Goal: Task Accomplishment & Management: Manage account settings

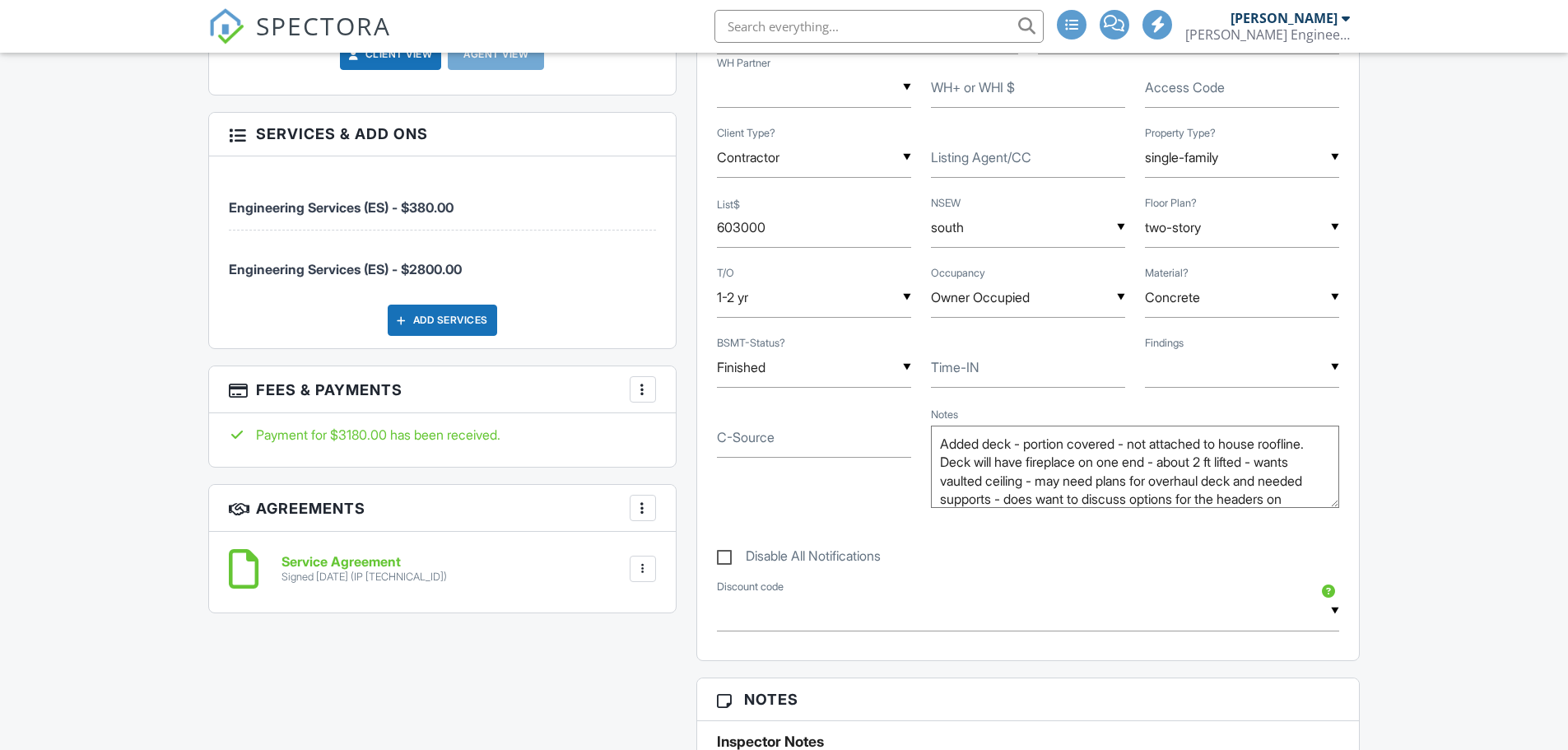
click at [646, 395] on div at bounding box center [642, 389] width 16 height 16
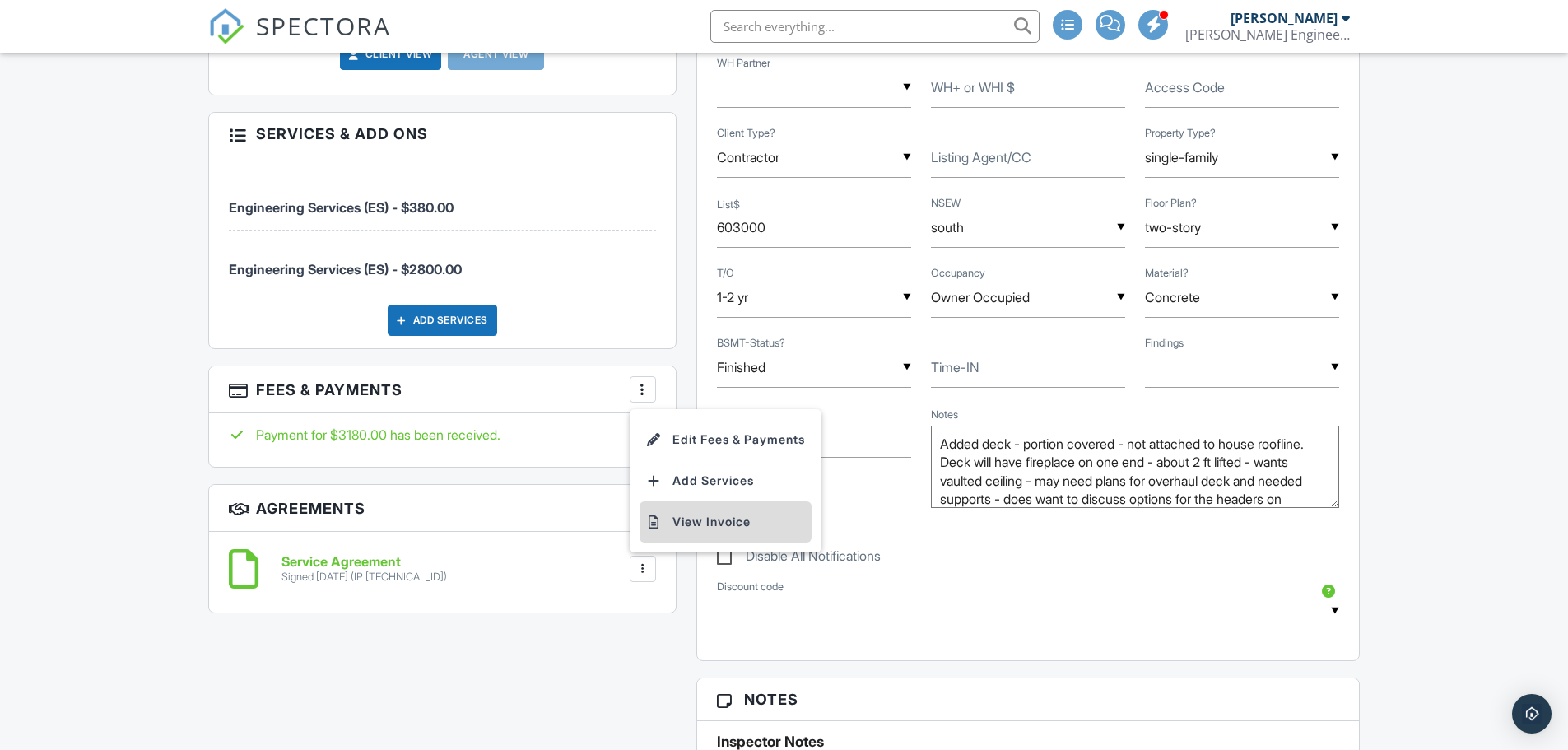
click at [697, 526] on li "View Invoice" at bounding box center [725, 522] width 172 height 42
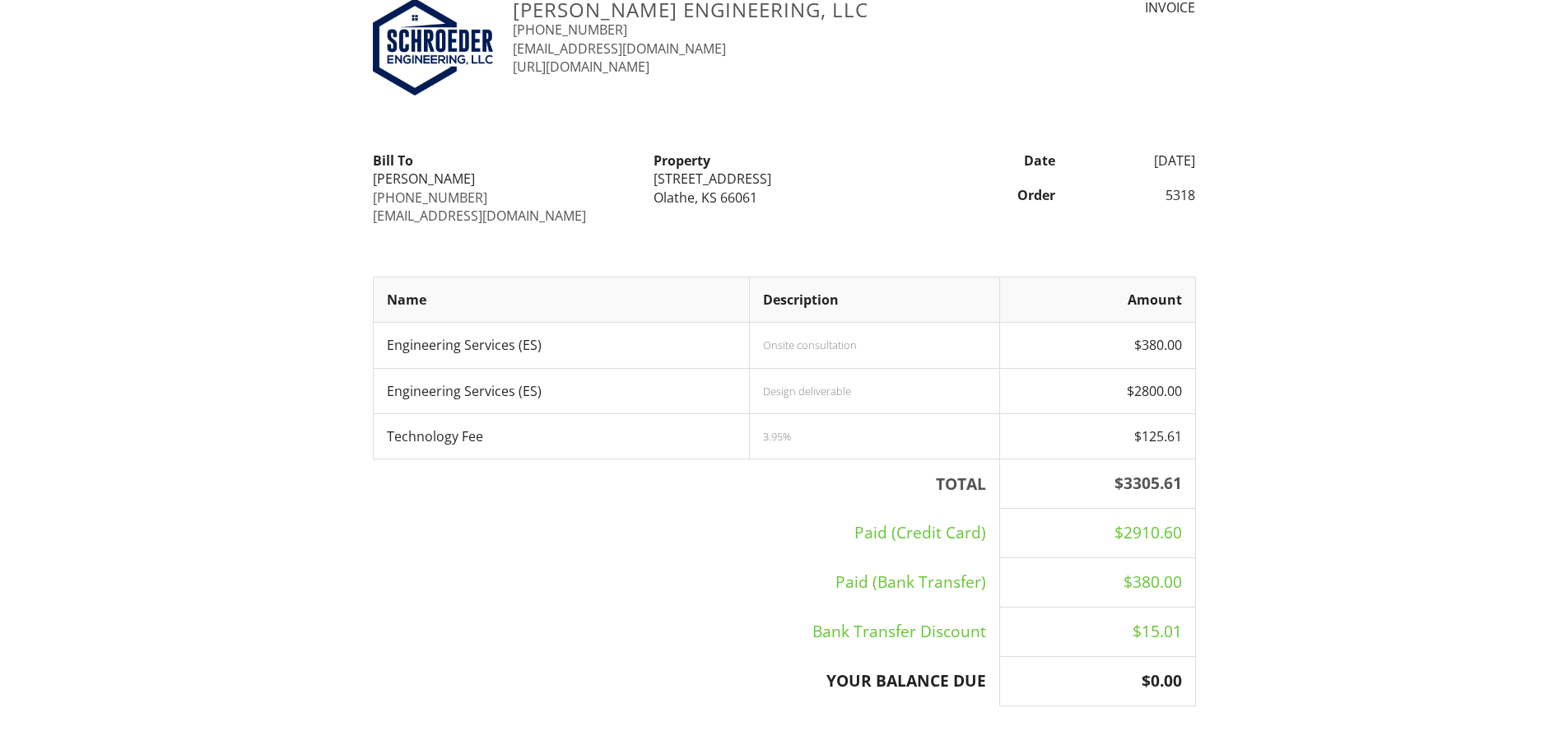
scroll to position [82, 0]
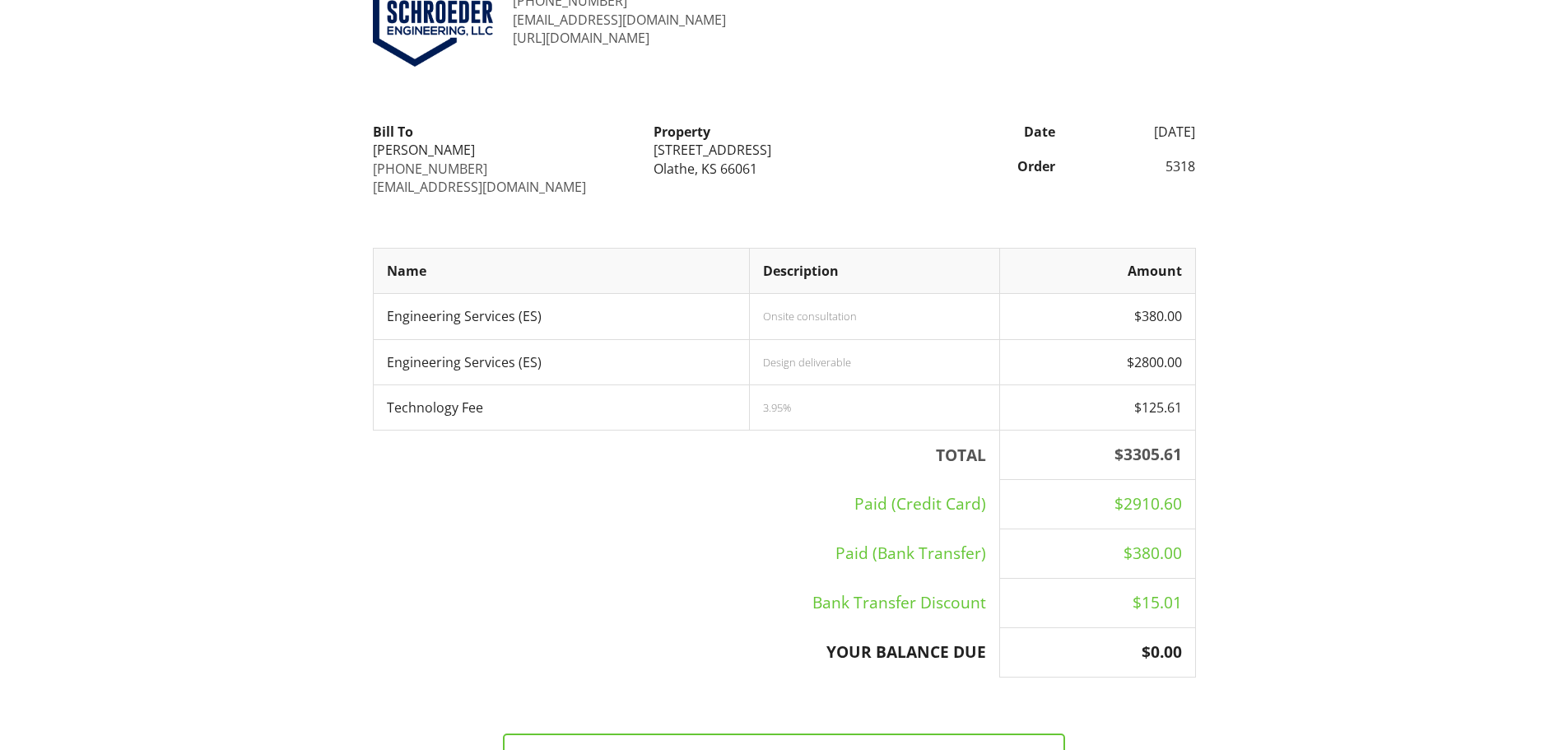
drag, startPoint x: 654, startPoint y: 151, endPoint x: 802, endPoint y: 155, distance: 148.1
click at [802, 155] on div "23466 West 125th Street" at bounding box center [784, 149] width 261 height 18
copy div "23466 West 125th Street"
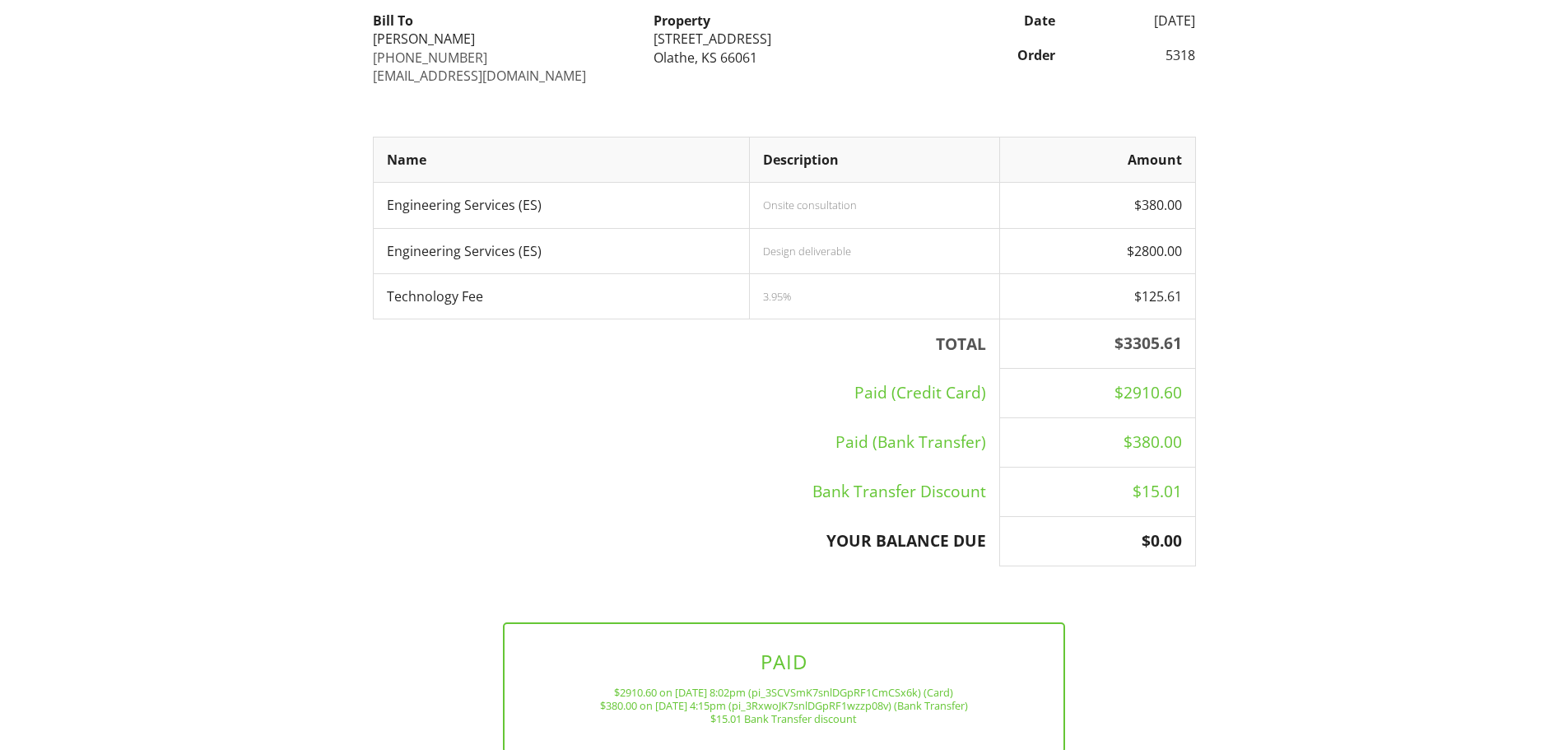
scroll to position [164, 0]
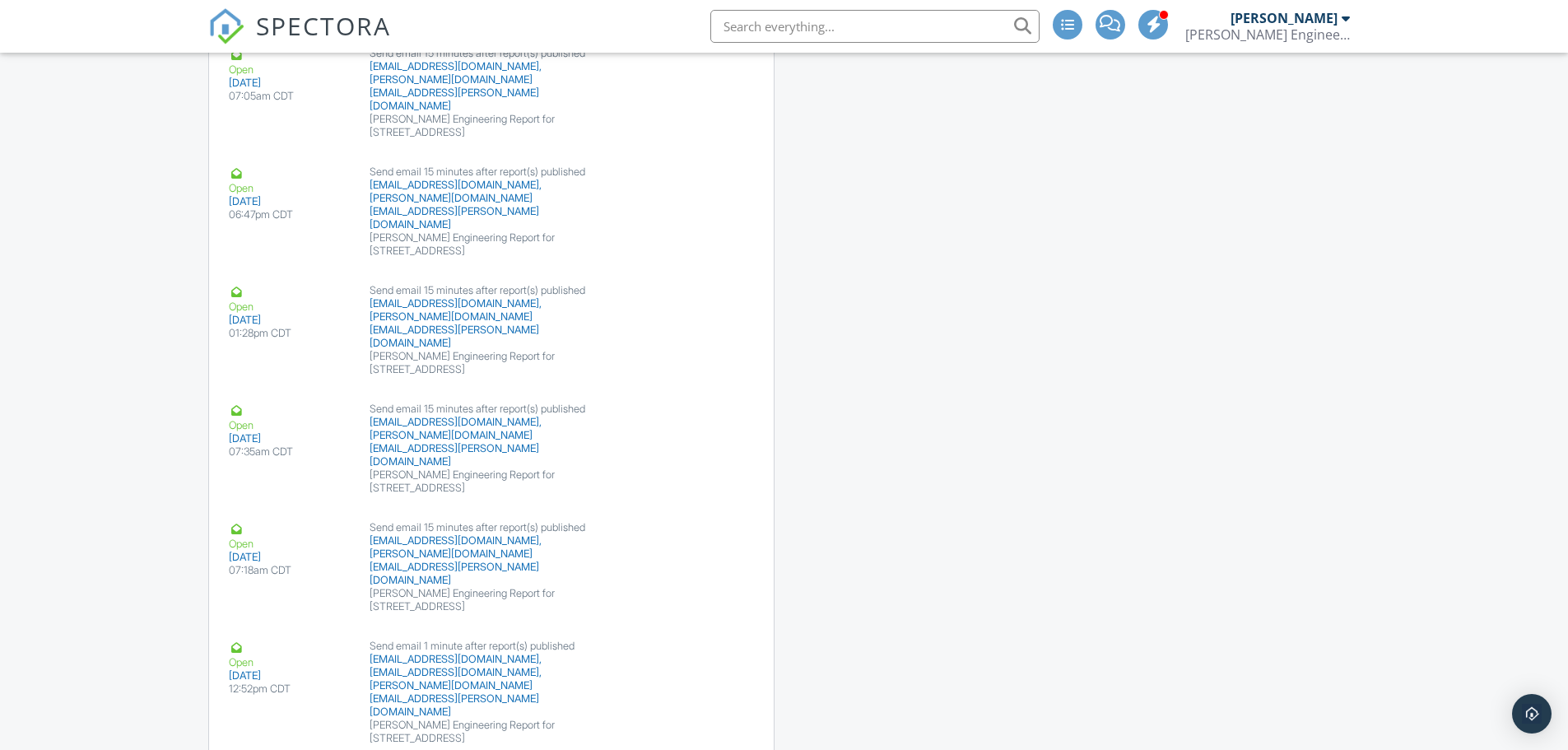
scroll to position [3702, 0]
